Goal: Task Accomplishment & Management: Manage account settings

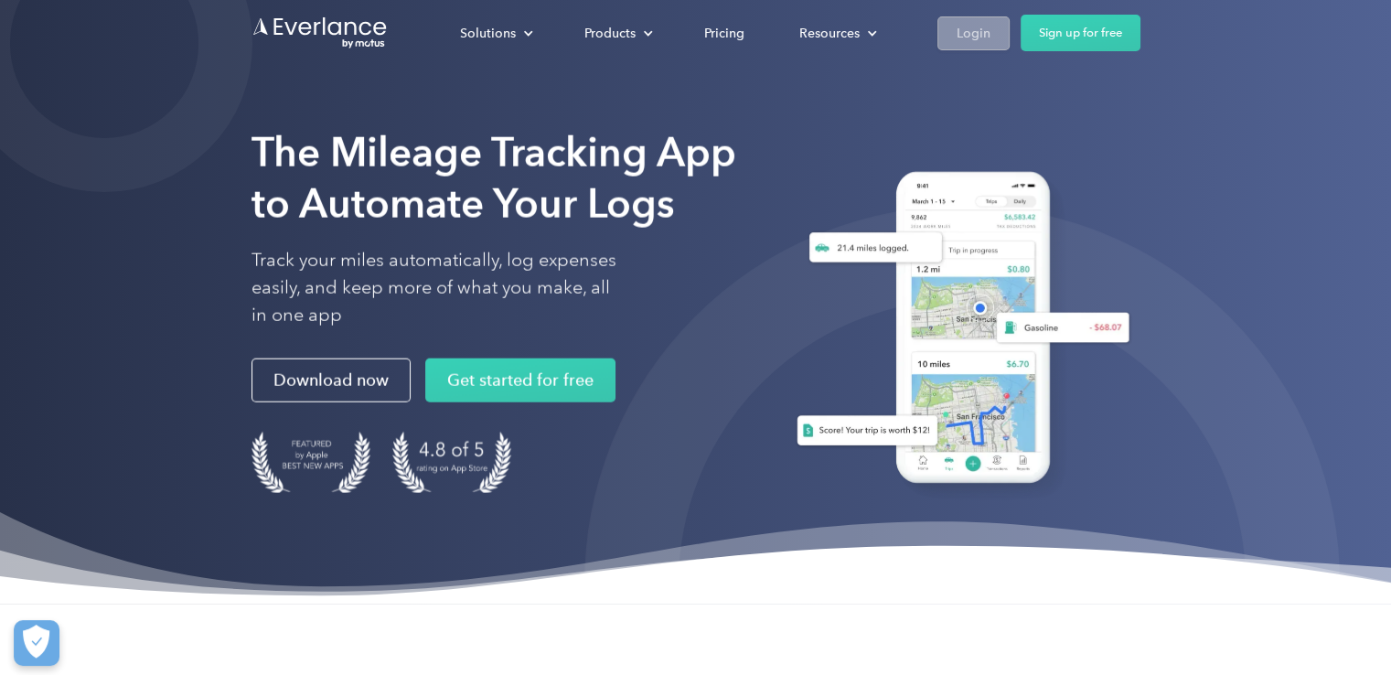
click at [975, 27] on div "Login" at bounding box center [973, 33] width 34 height 23
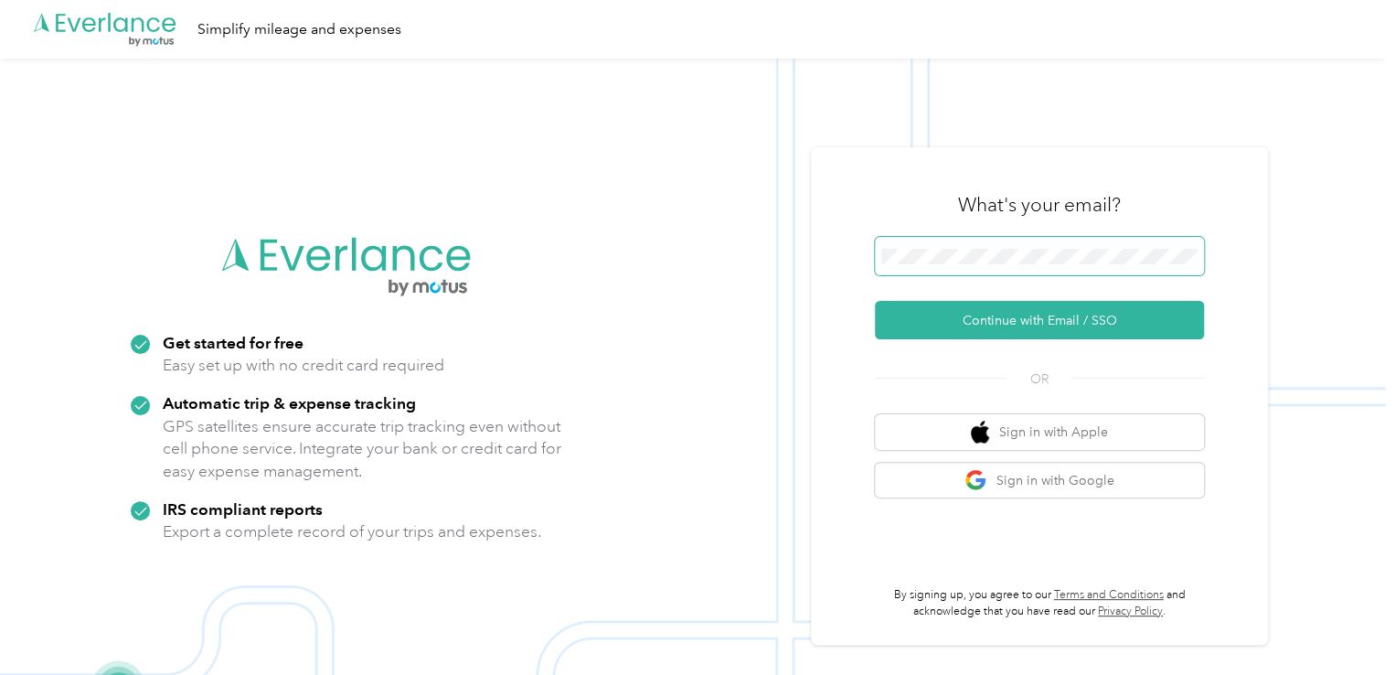
click at [976, 264] on span at bounding box center [1039, 256] width 329 height 38
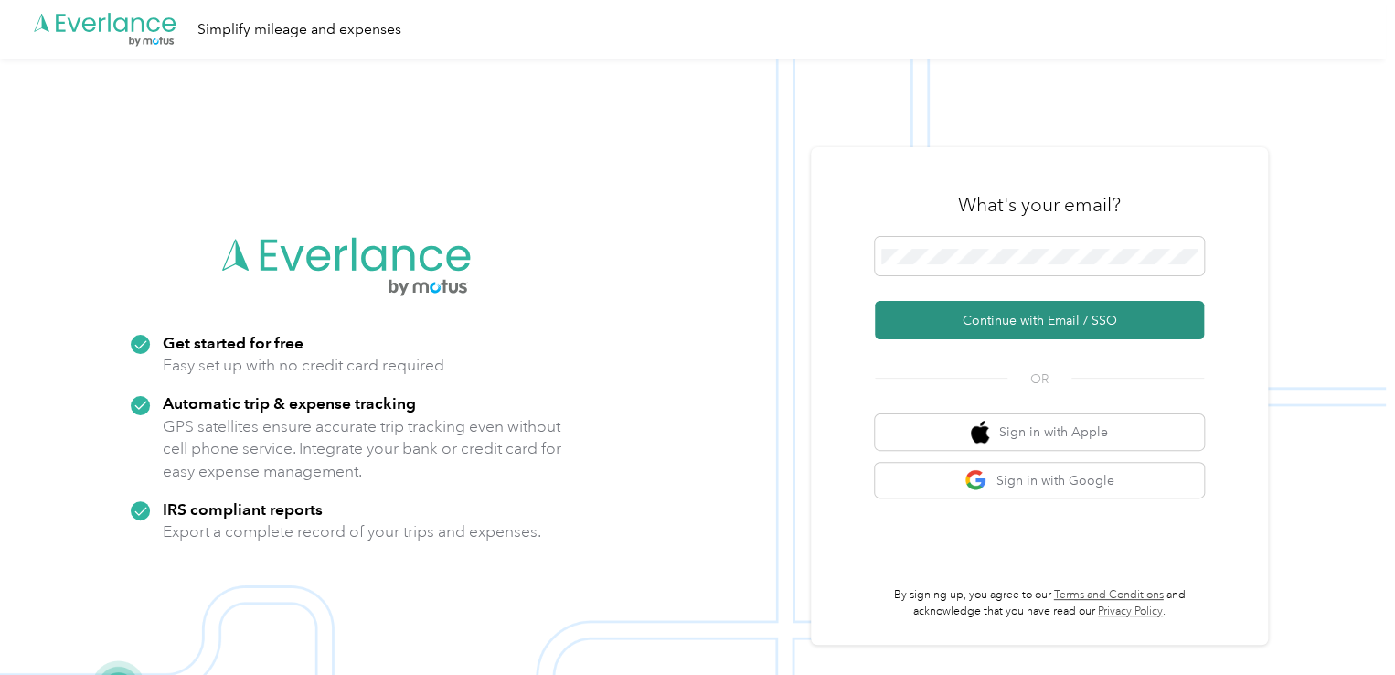
click at [958, 322] on button "Continue with Email / SSO" at bounding box center [1039, 320] width 329 height 38
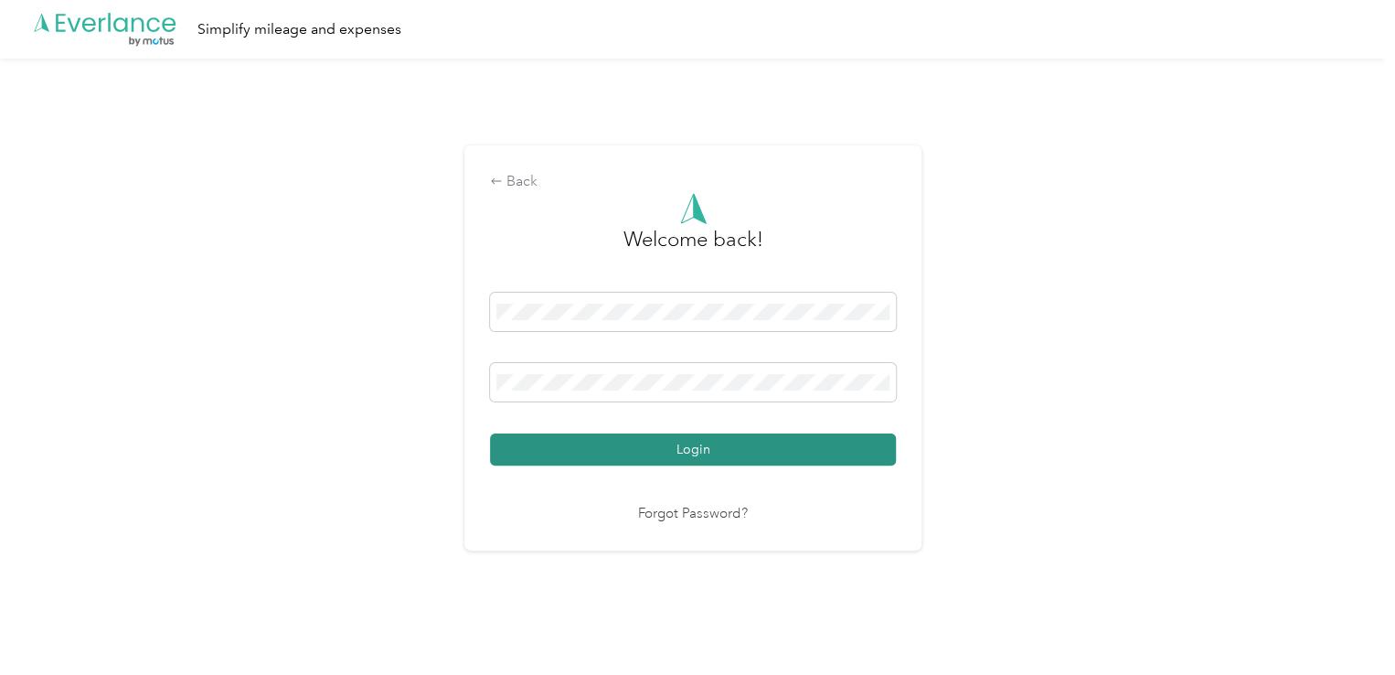
click at [709, 450] on button "Login" at bounding box center [693, 449] width 406 height 32
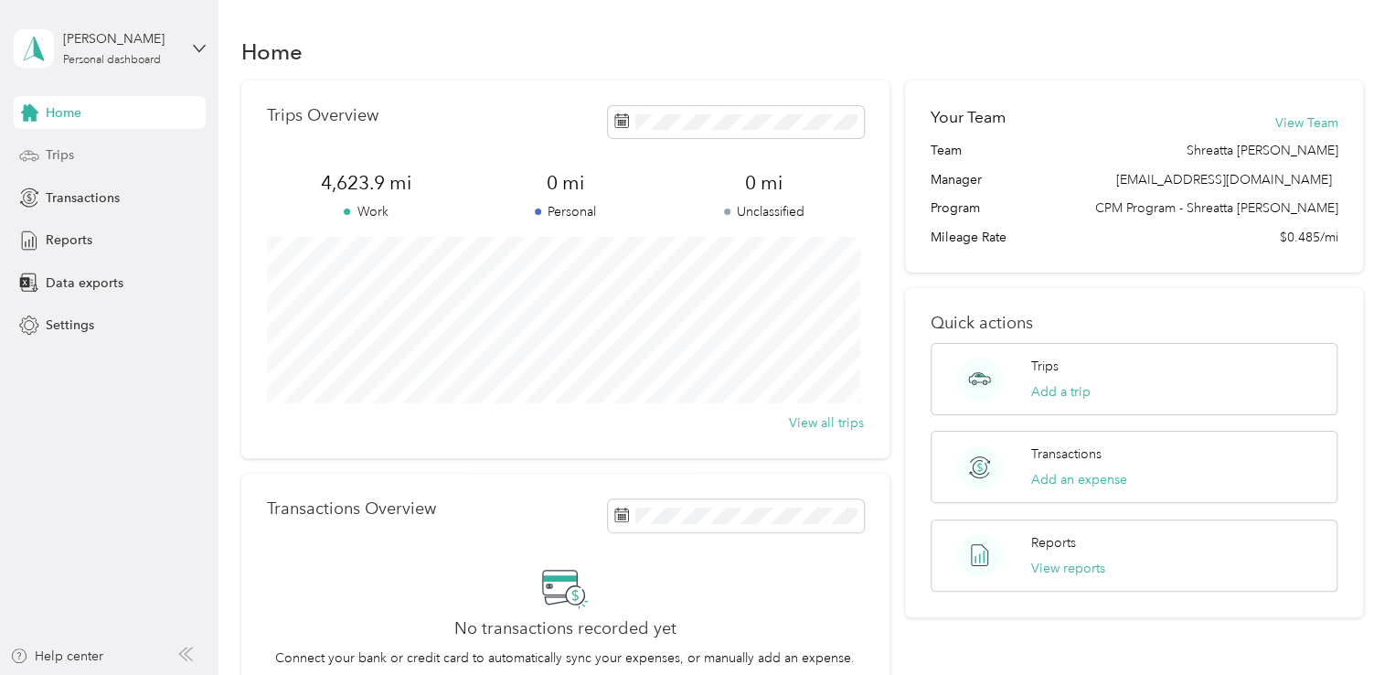
click at [88, 156] on div "Trips" at bounding box center [110, 155] width 192 height 33
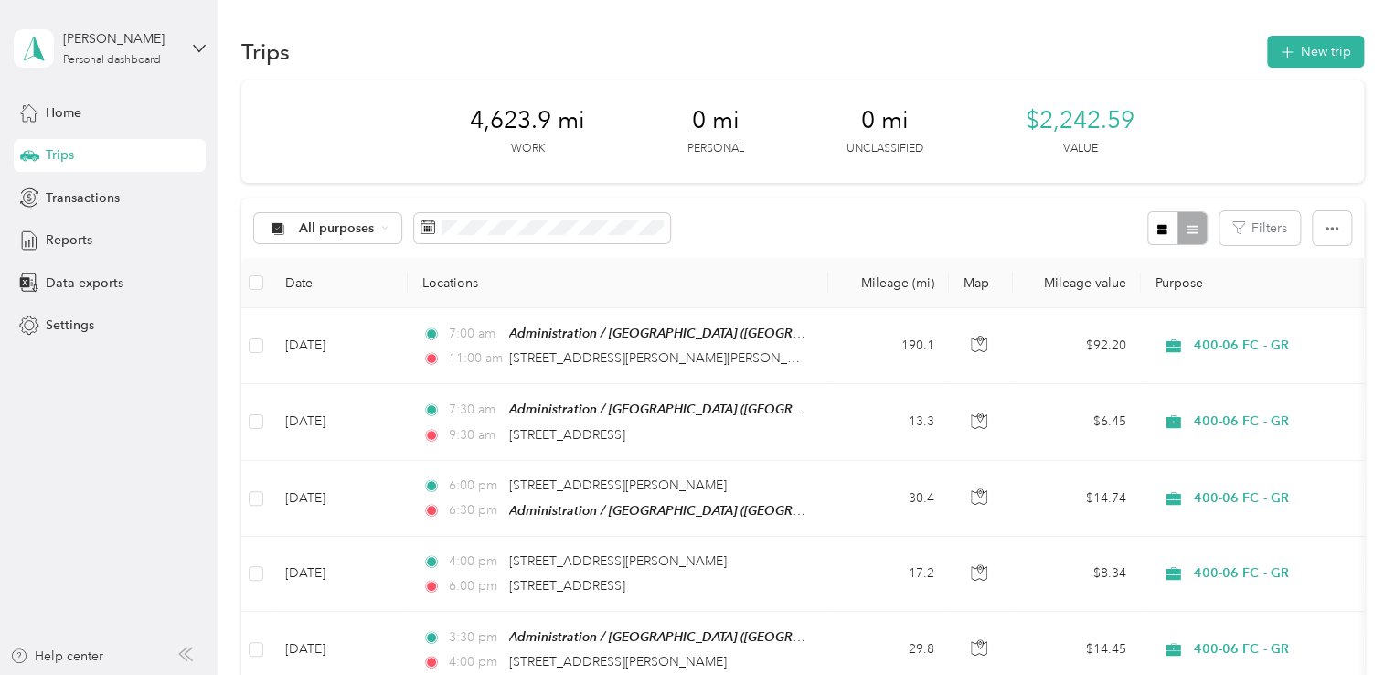
click at [191, 48] on div "[PERSON_NAME] Personal dashboard" at bounding box center [110, 48] width 192 height 64
click at [80, 152] on div "Log out" at bounding box center [64, 150] width 70 height 19
